Goal: Task Accomplishment & Management: Complete application form

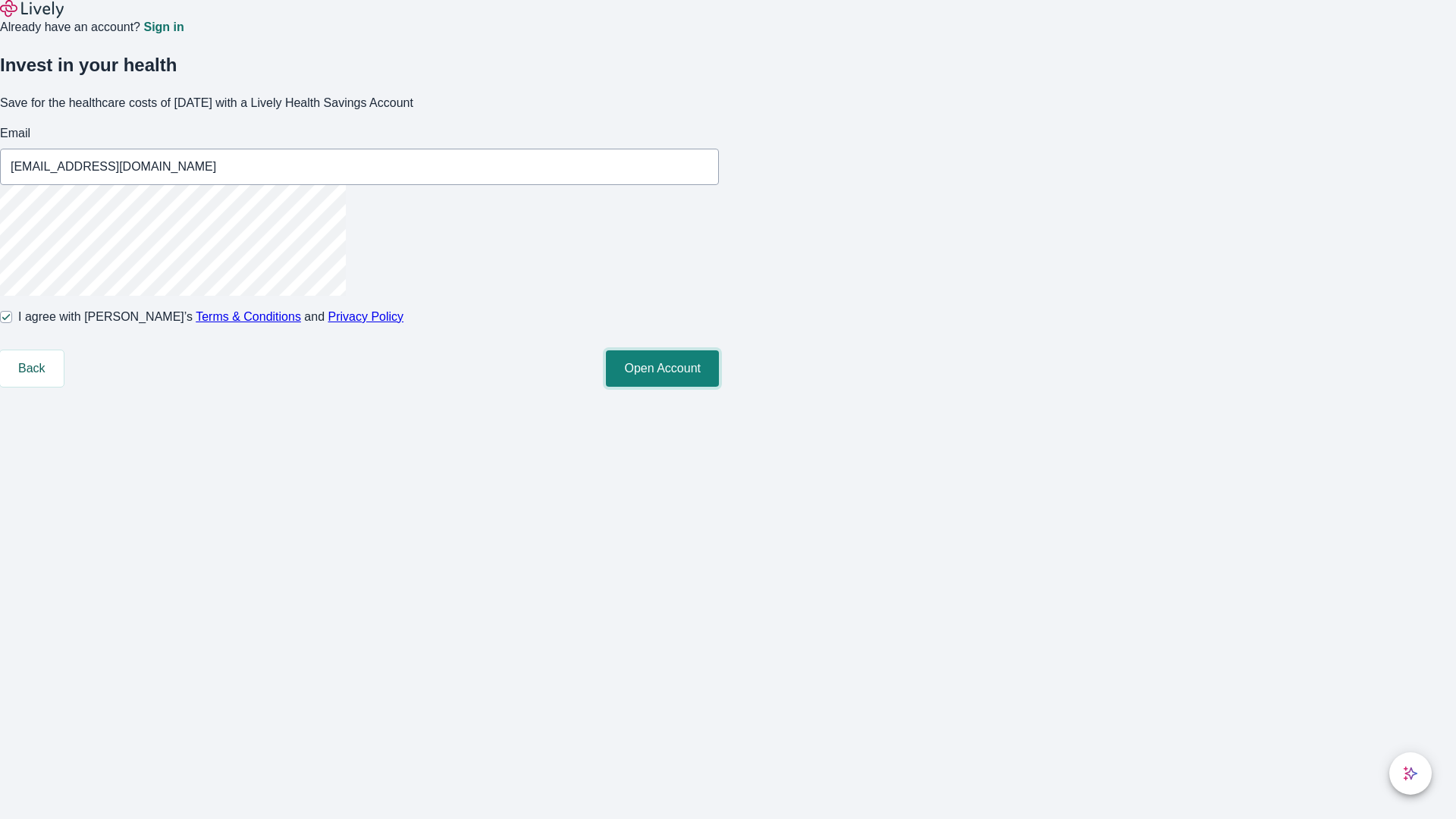
click at [719, 387] on button "Open Account" at bounding box center [662, 368] width 113 height 36
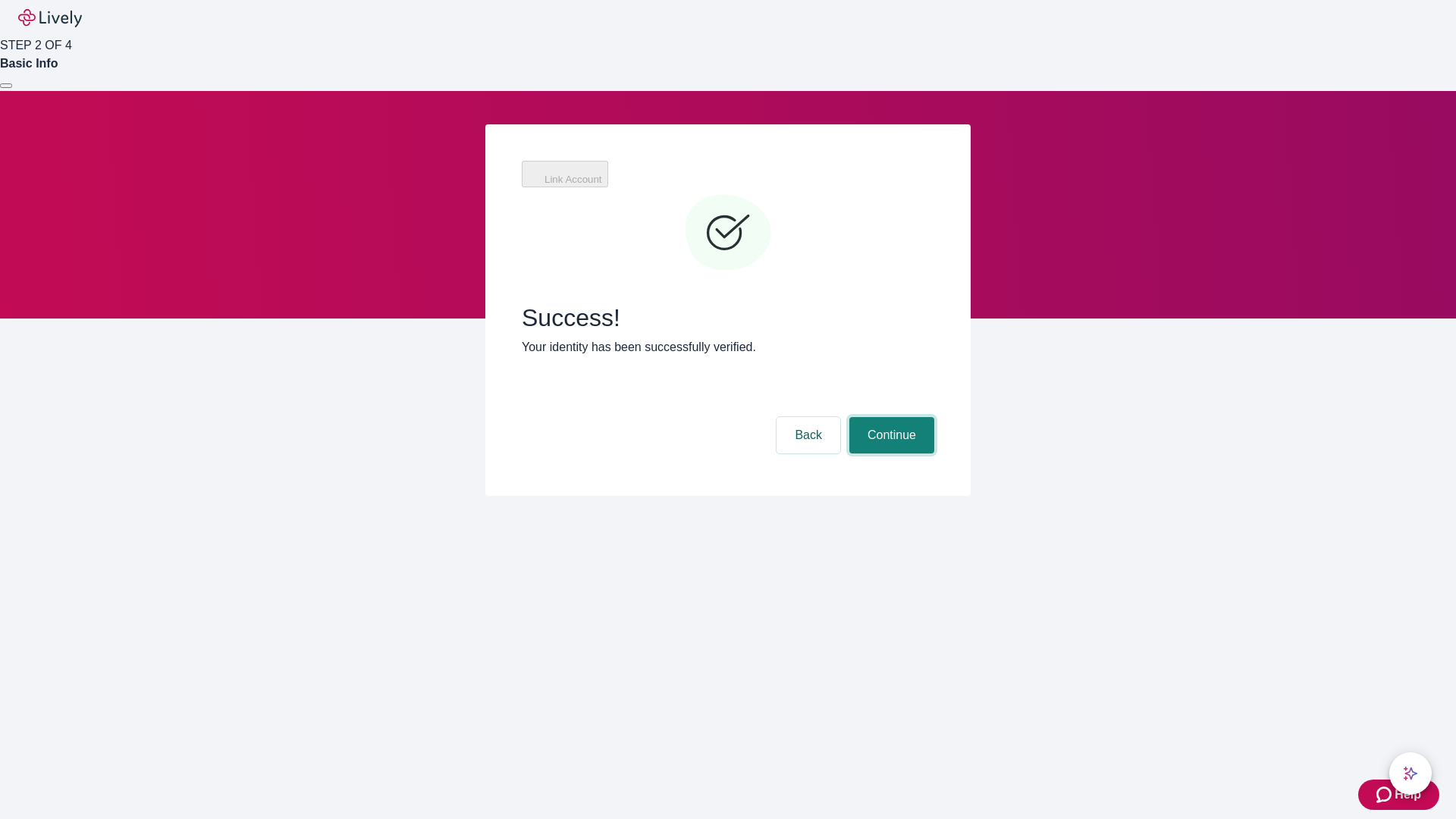
click at [890, 418] on button "Continue" at bounding box center [892, 435] width 85 height 36
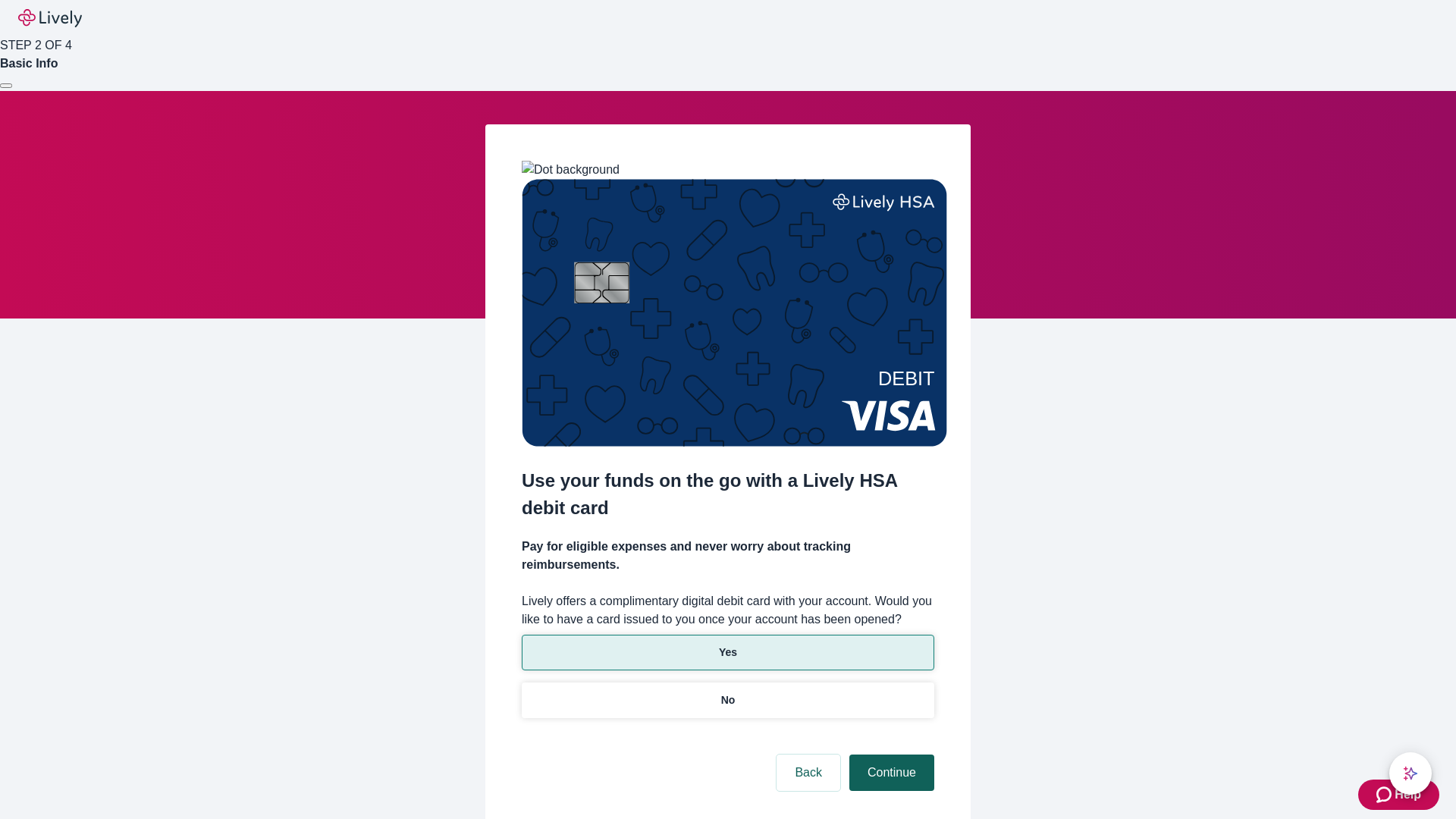
click at [727, 645] on p "Yes" at bounding box center [727, 652] width 18 height 16
click at [890, 755] on button "Continue" at bounding box center [892, 773] width 85 height 36
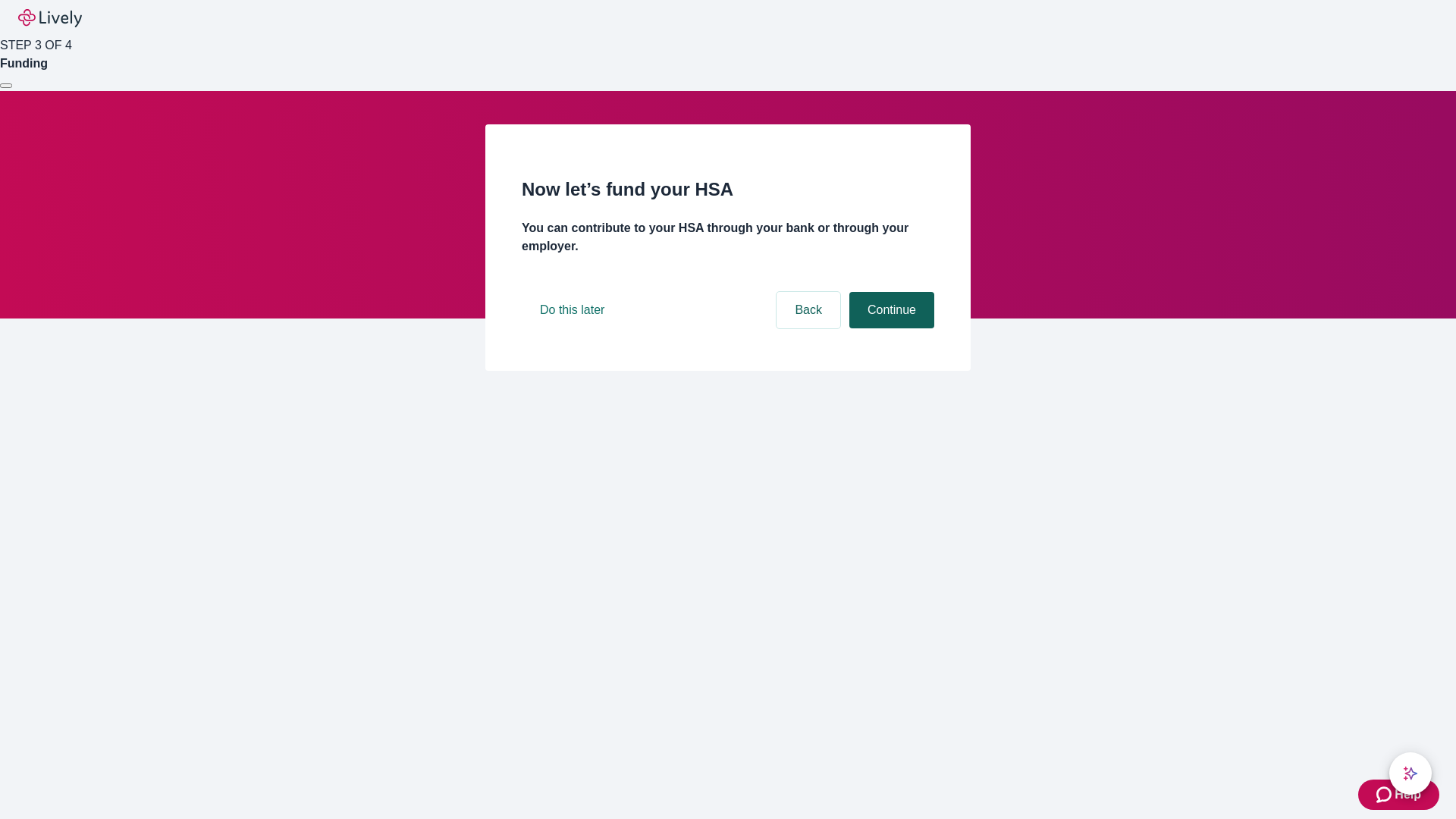
click at [890, 329] on button "Continue" at bounding box center [892, 310] width 85 height 36
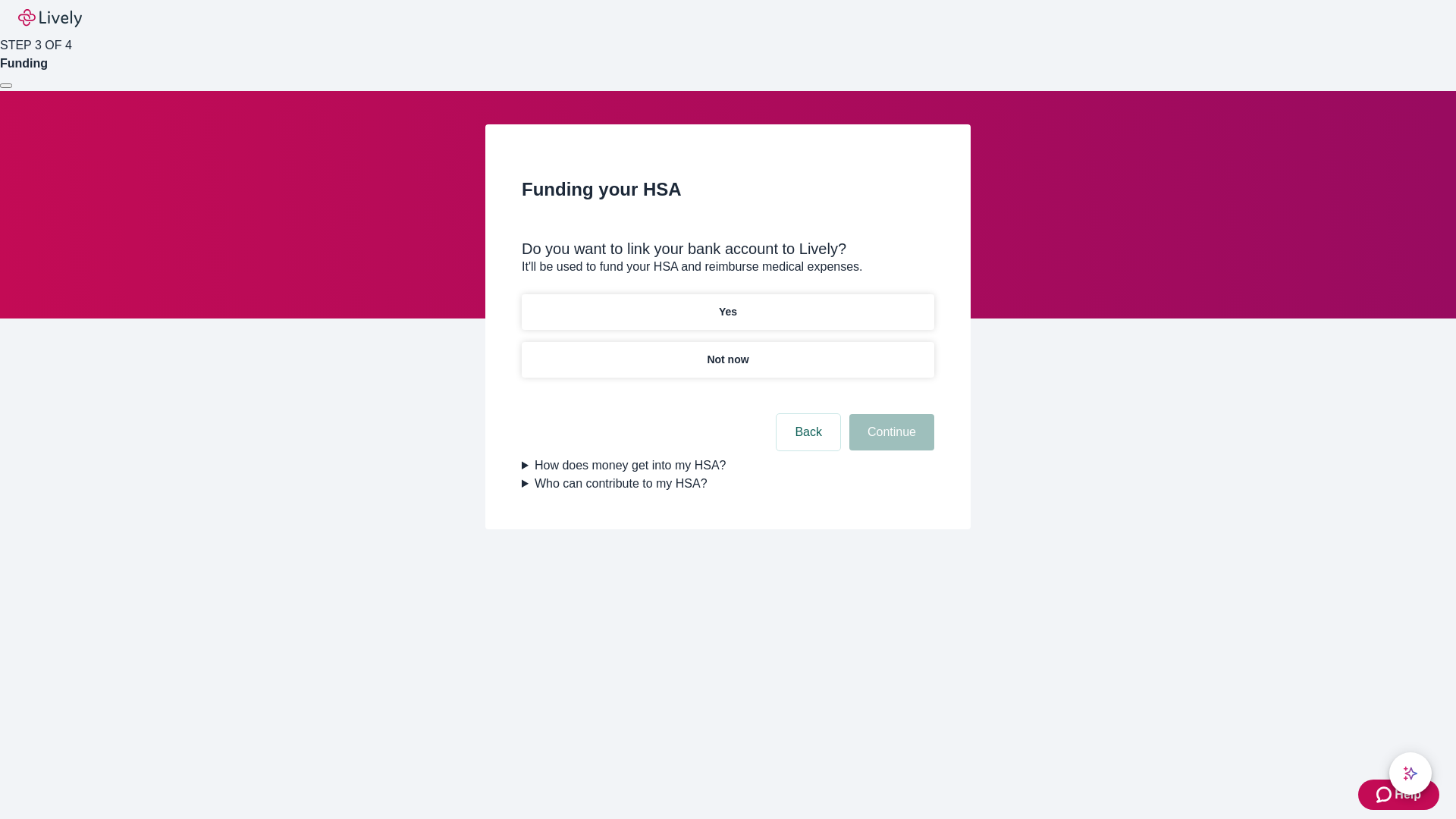
click at [727, 352] on p "Not now" at bounding box center [728, 360] width 42 height 16
click at [890, 442] on button "Continue" at bounding box center [892, 432] width 85 height 36
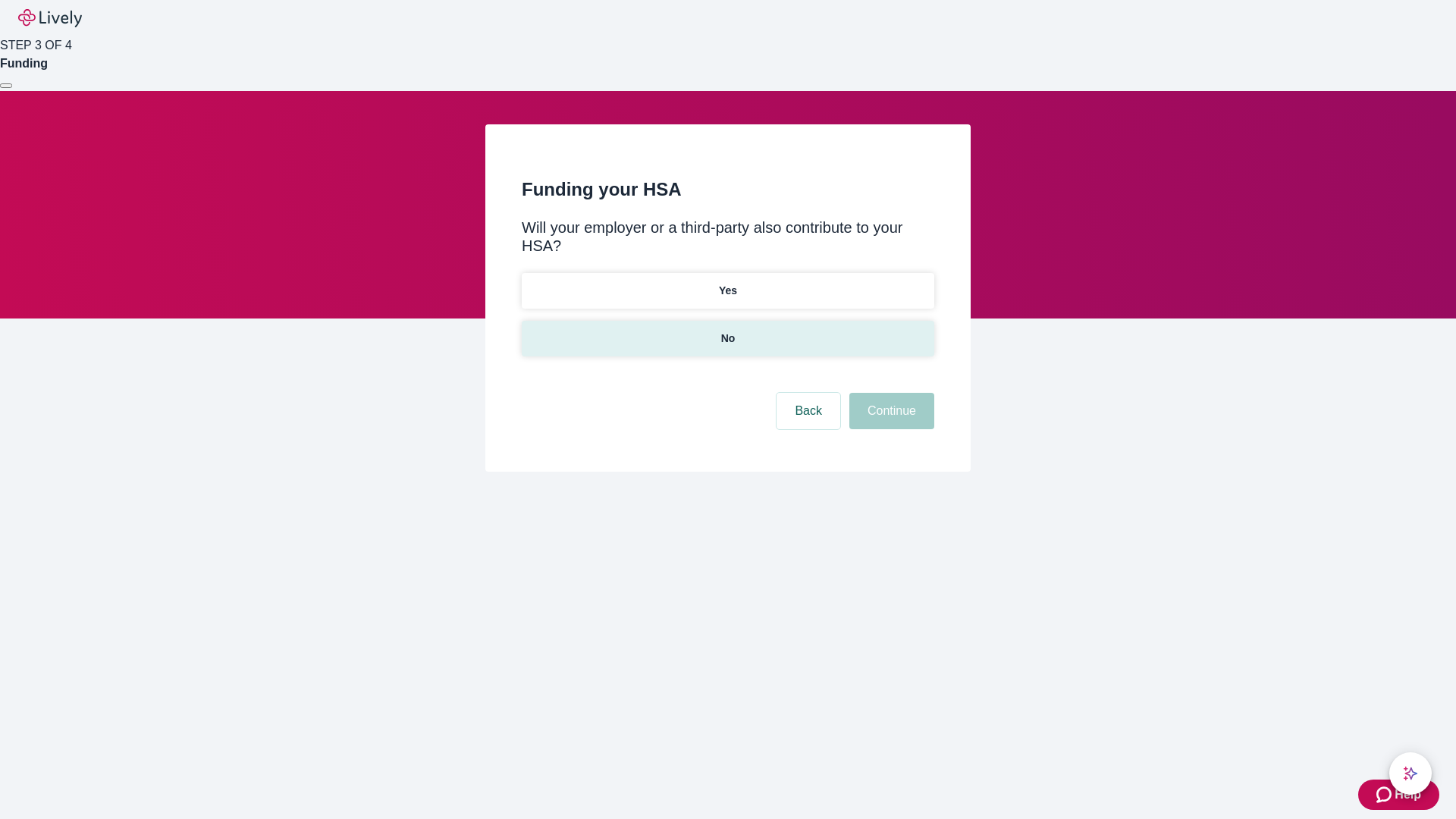
click at [727, 331] on p "No" at bounding box center [728, 339] width 15 height 16
click at [890, 393] on button "Continue" at bounding box center [892, 411] width 85 height 36
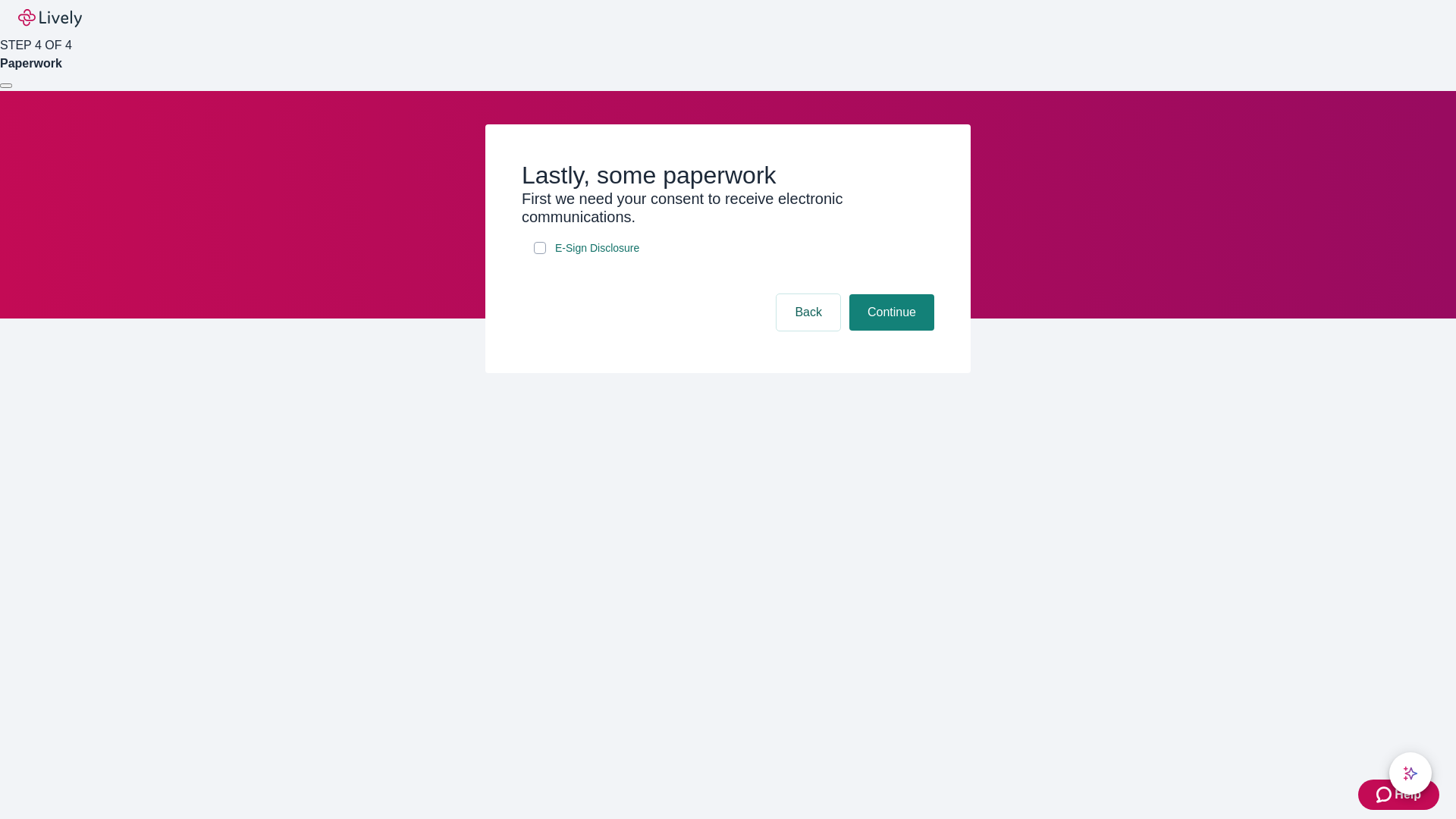
click at [540, 254] on input "E-Sign Disclosure" at bounding box center [540, 248] width 12 height 12
checkbox input "true"
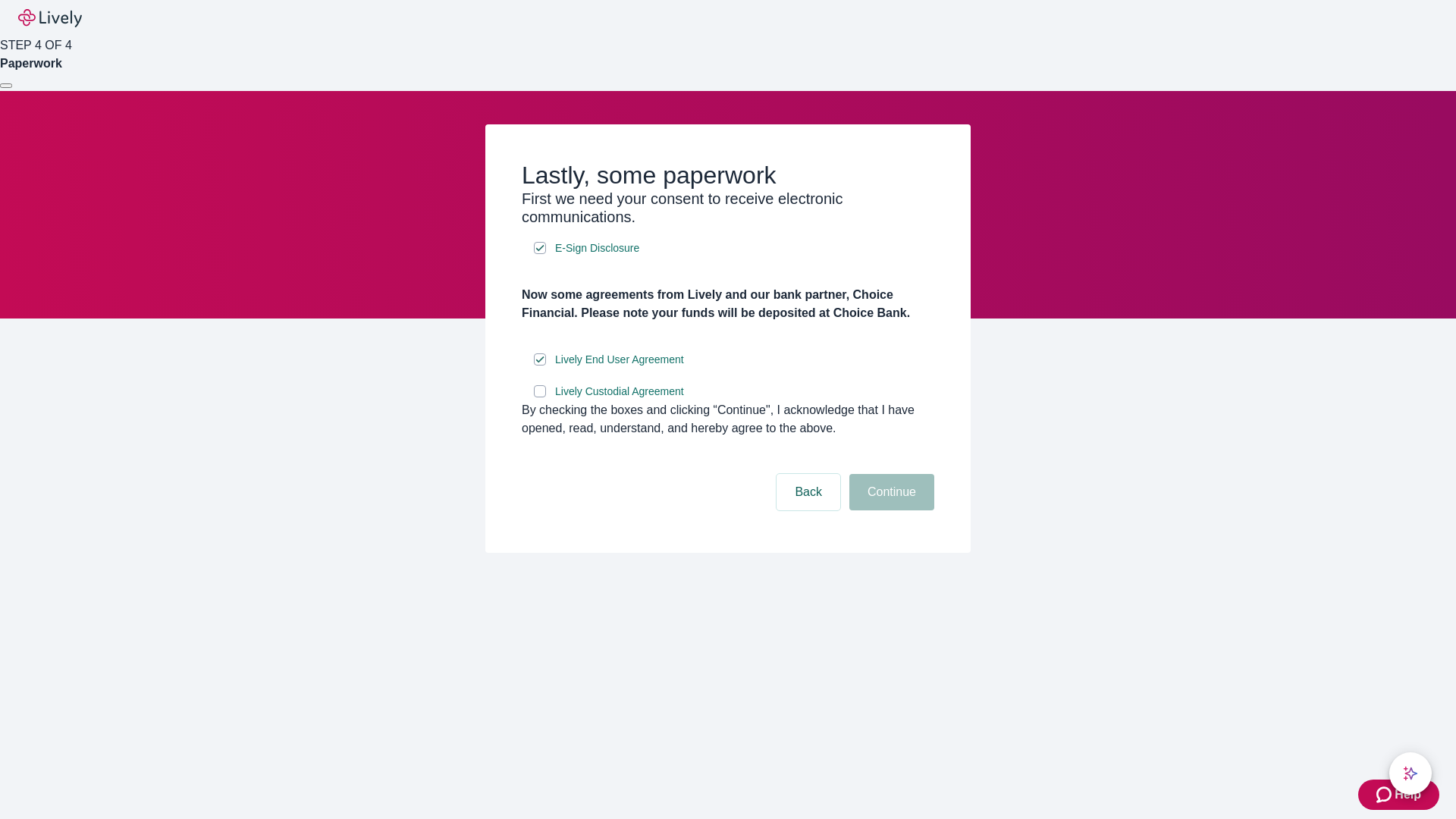
click at [540, 397] on input "Lively Custodial Agreement" at bounding box center [540, 391] width 12 height 12
checkbox input "true"
click at [890, 511] on button "Continue" at bounding box center [892, 492] width 85 height 36
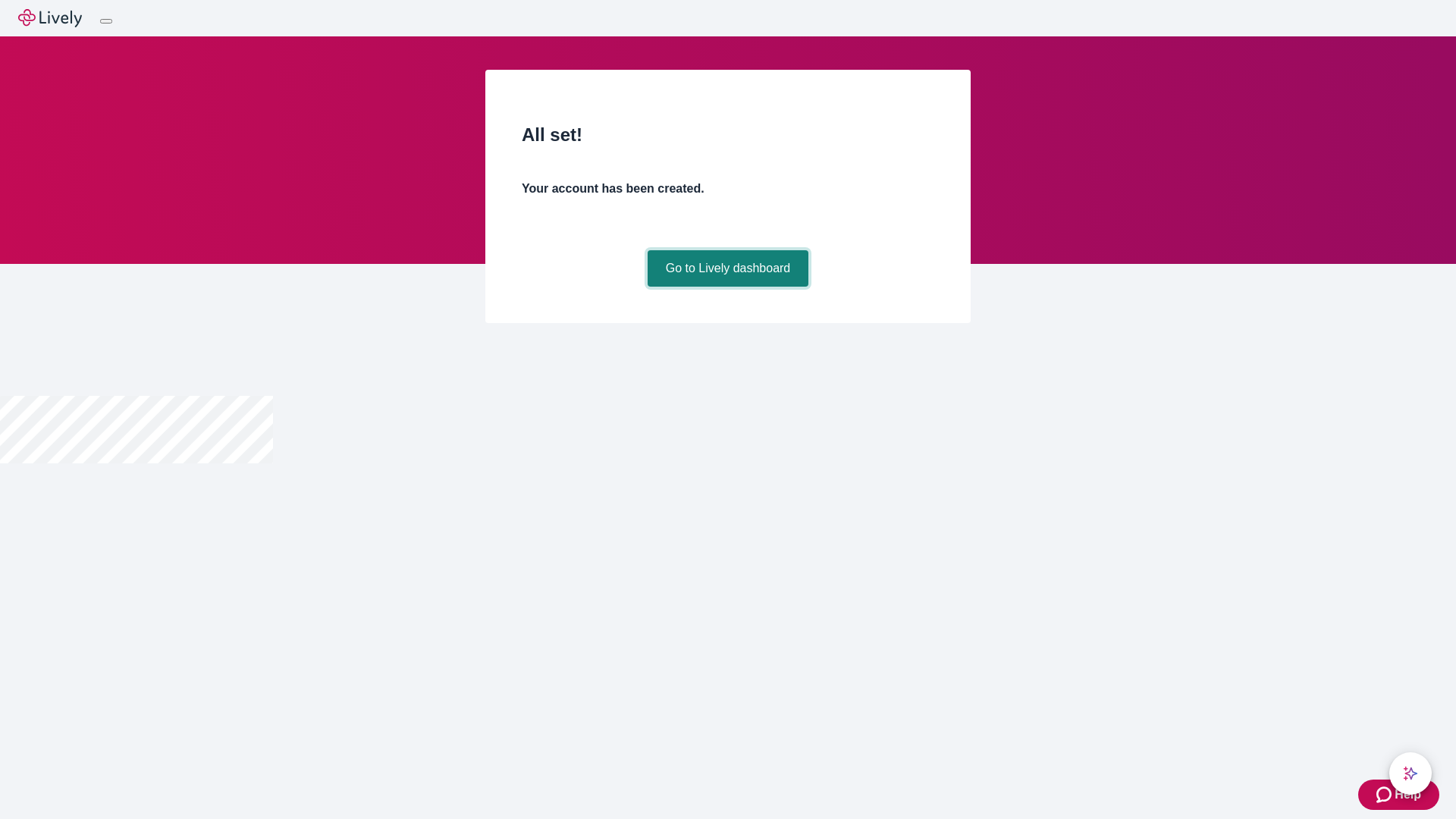
click at [727, 287] on link "Go to Lively dashboard" at bounding box center [728, 268] width 162 height 36
